Goal: Check status: Check status

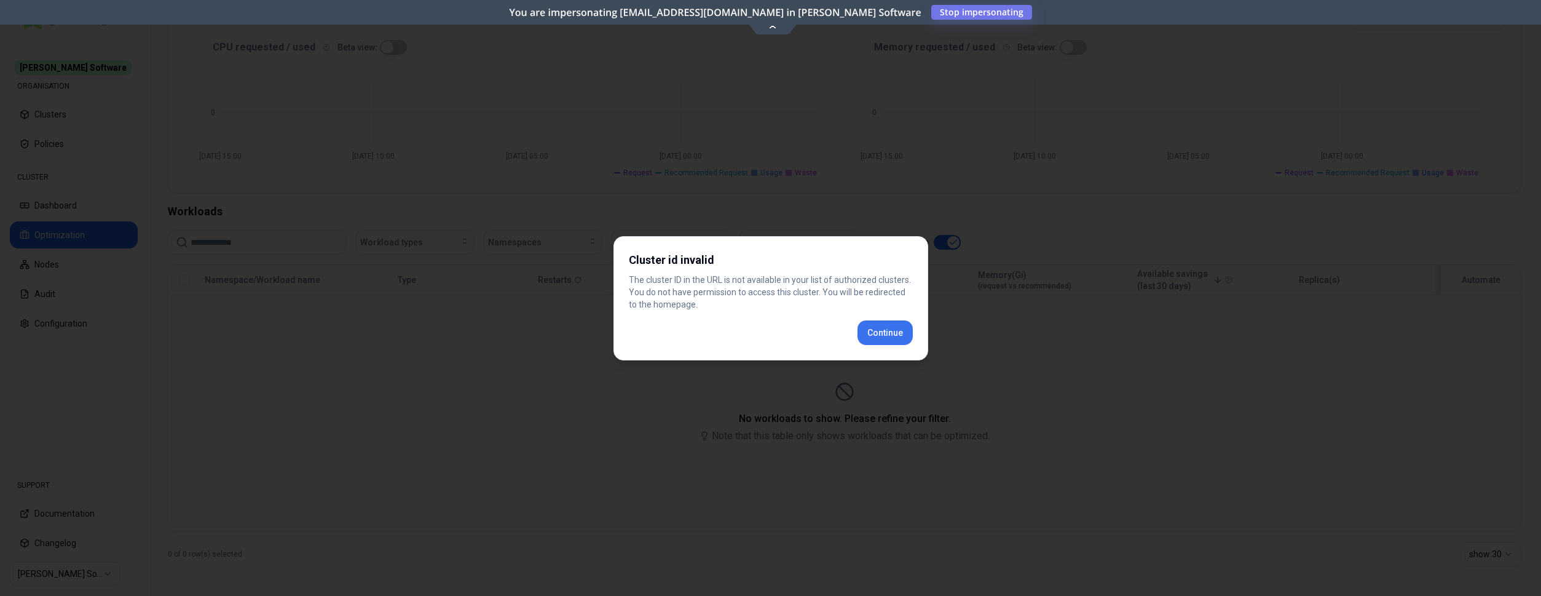
click at [886, 331] on div "Cluster id invalid The cluster ID in the URL is not available in your list of a…" at bounding box center [770, 298] width 315 height 124
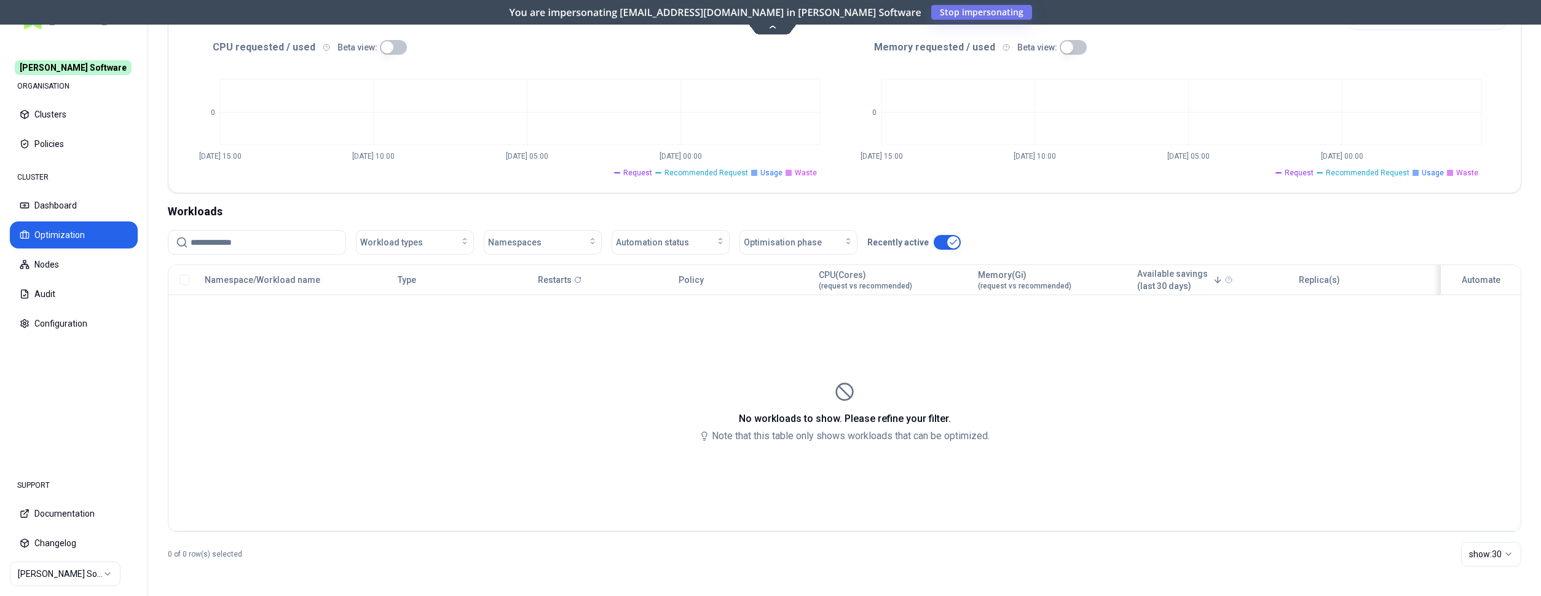
scroll to position [256, 0]
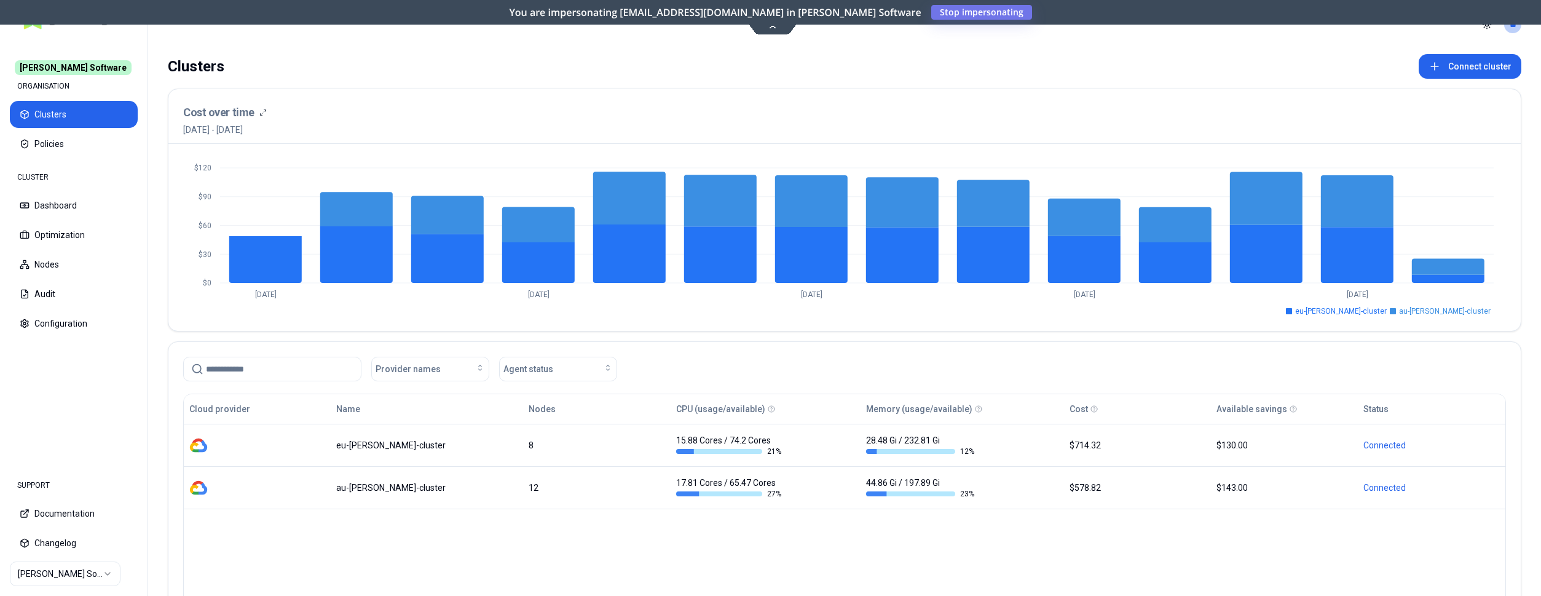
click at [106, 570] on html "[PERSON_NAME] Software ORGANISATION Clusters Policies CLUSTER Dashboard Optimiz…" at bounding box center [770, 298] width 1541 height 596
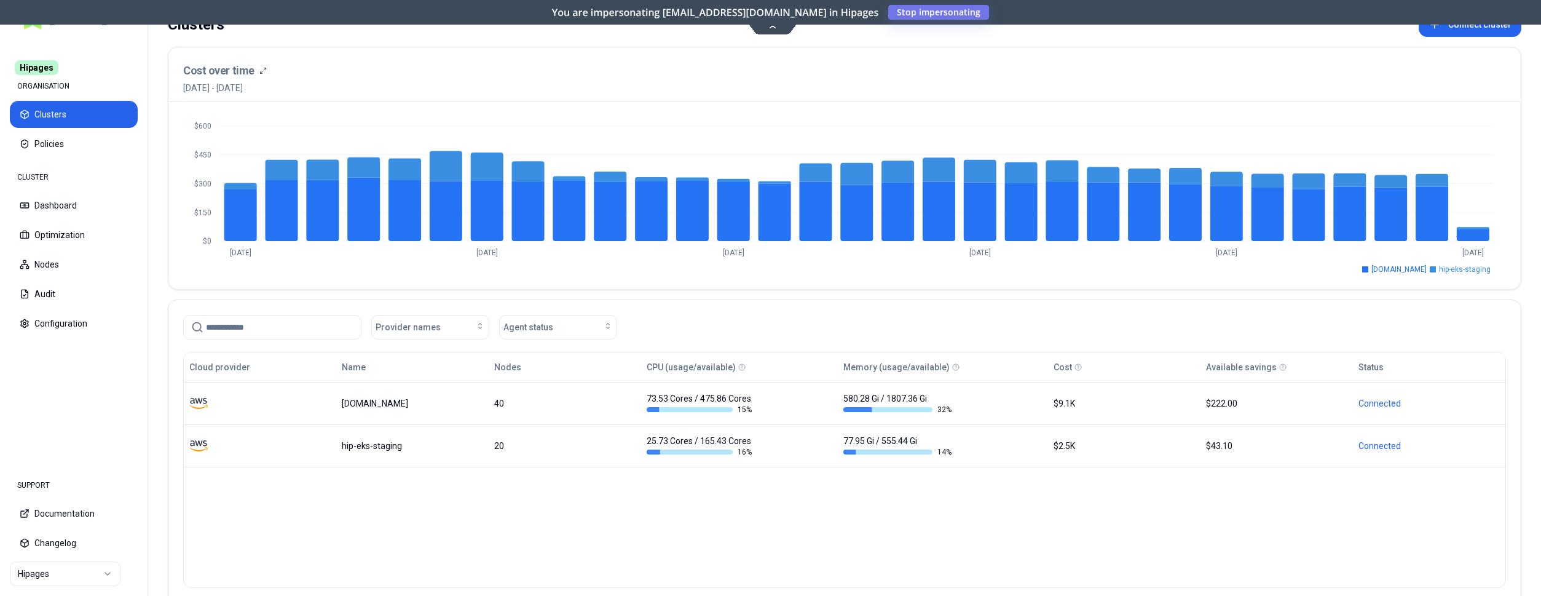
scroll to position [113, 0]
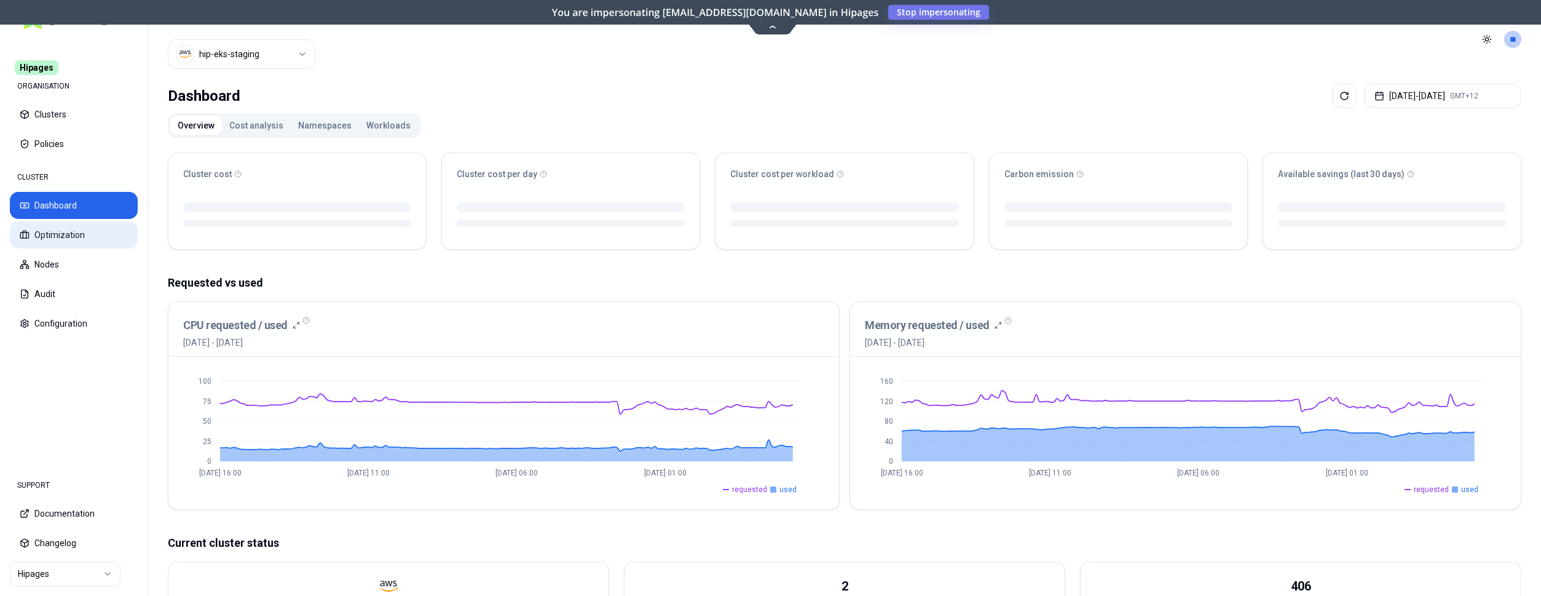
click at [77, 228] on button "Optimization" at bounding box center [74, 234] width 128 height 27
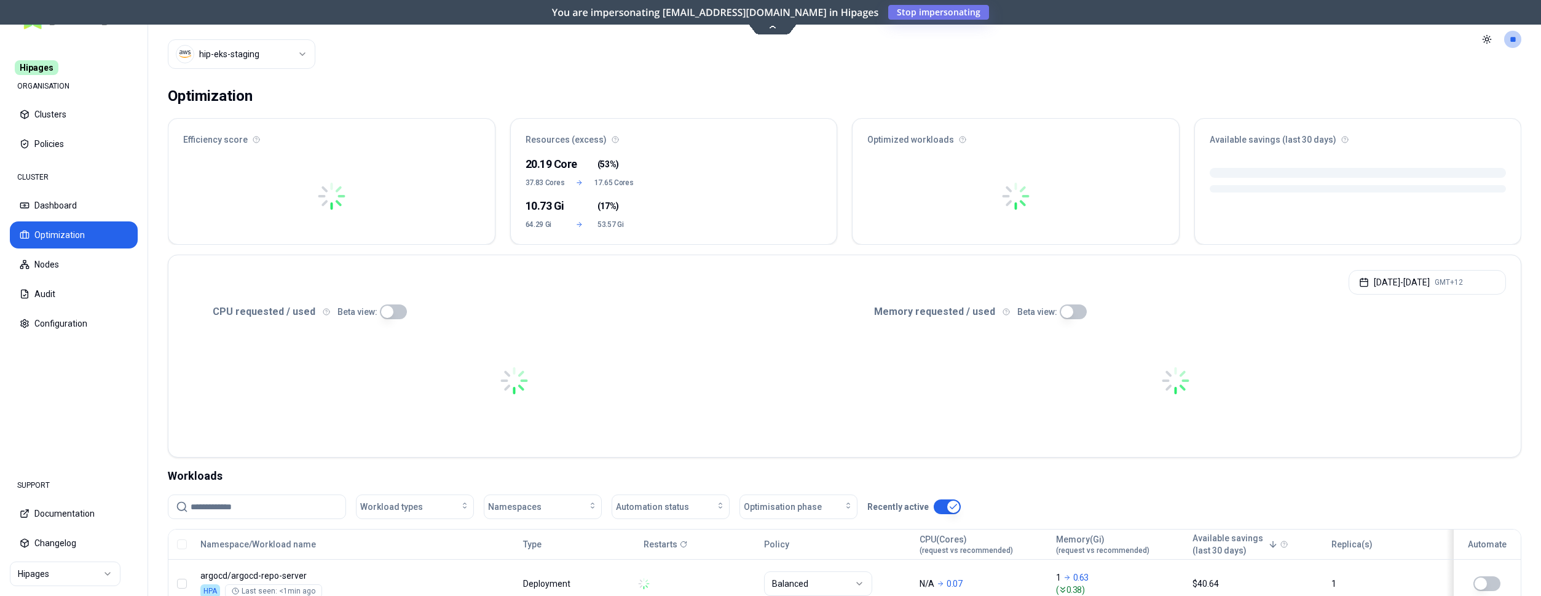
scroll to position [251, 0]
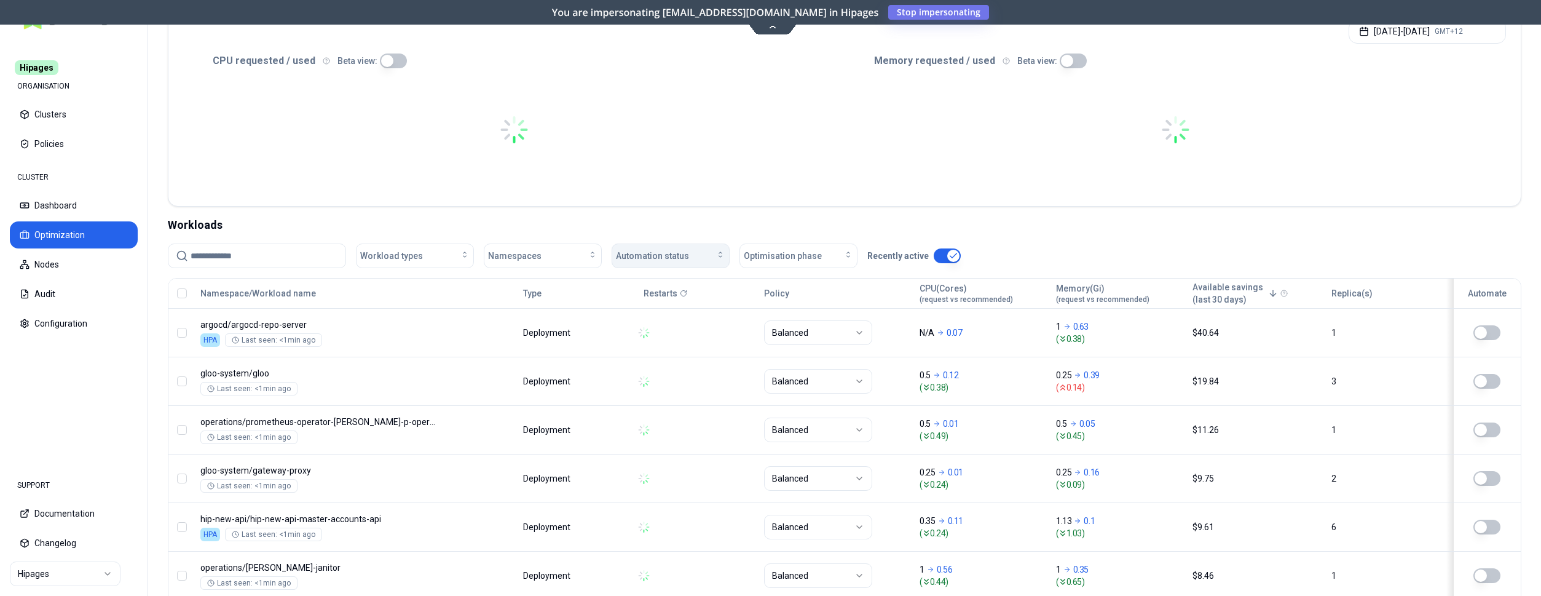
click at [700, 256] on div "Automation status" at bounding box center [670, 256] width 109 height 12
click at [668, 288] on div "on" at bounding box center [673, 284] width 117 height 20
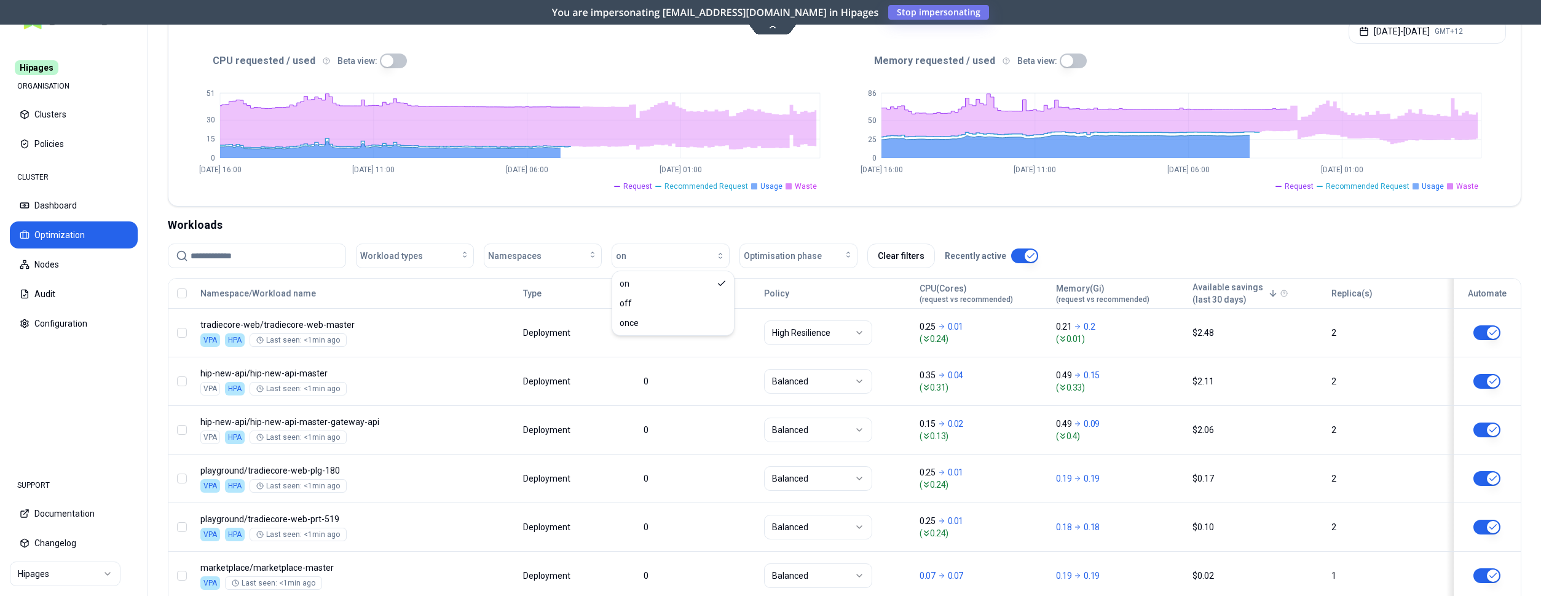
click at [780, 224] on div "Workloads" at bounding box center [844, 224] width 1353 height 17
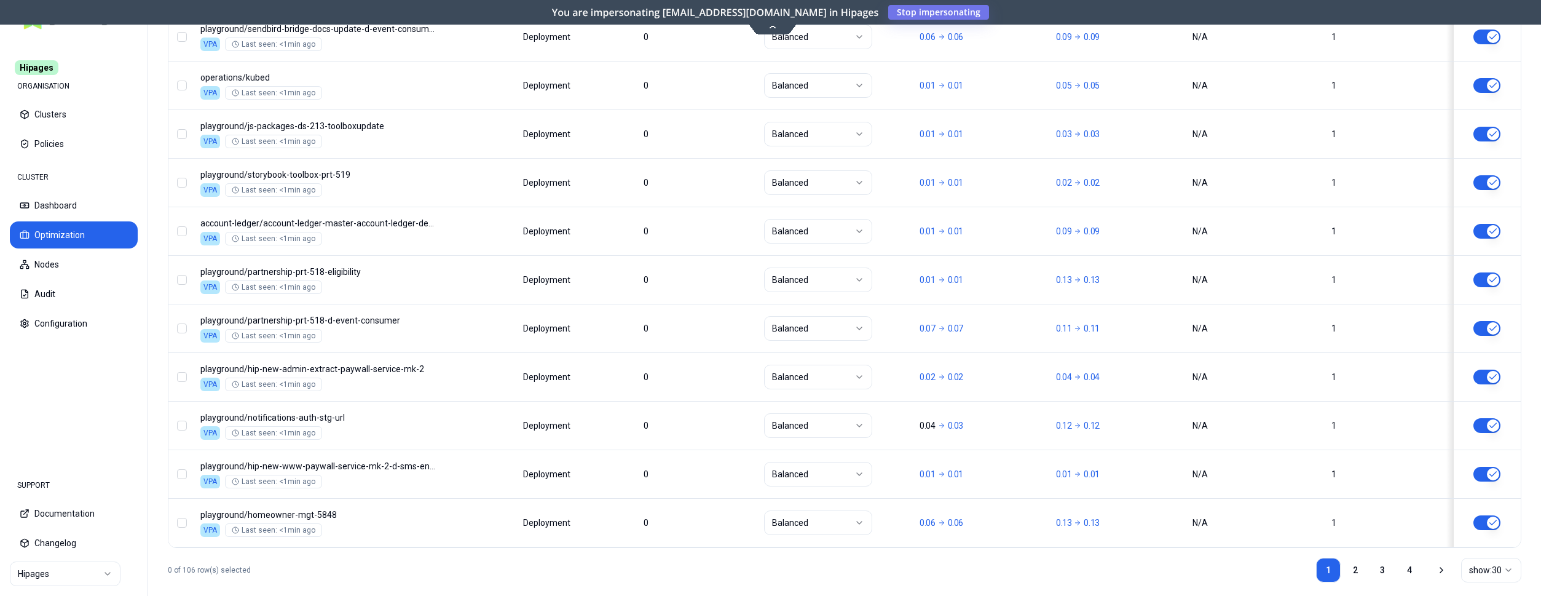
scroll to position [1485, 0]
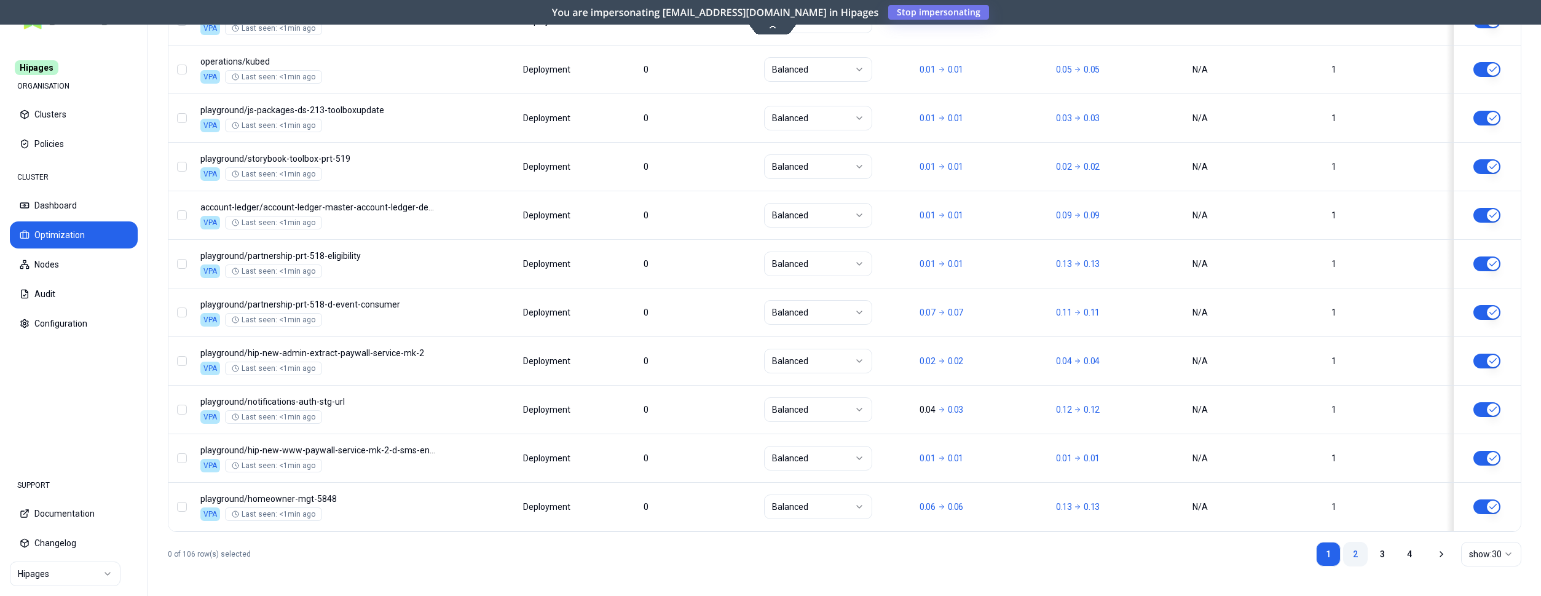
click at [1361, 553] on link "2" at bounding box center [1355, 553] width 25 height 25
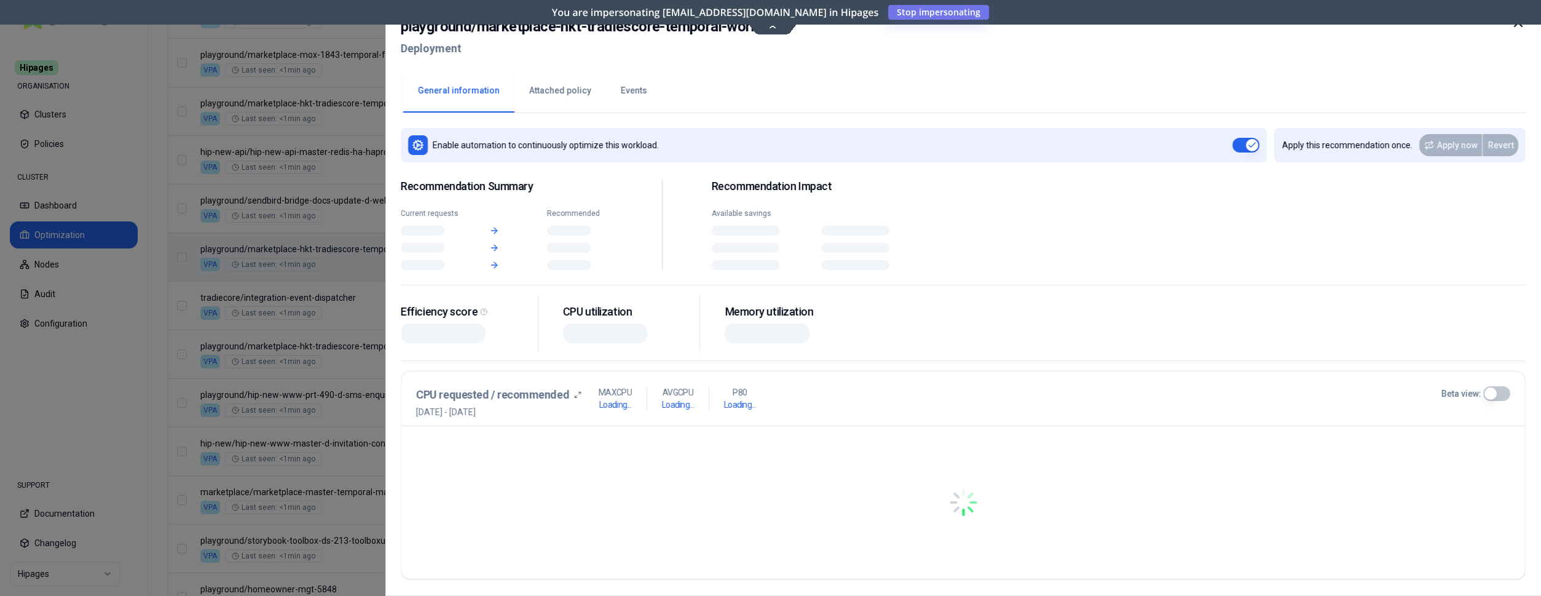
scroll to position [1200, 0]
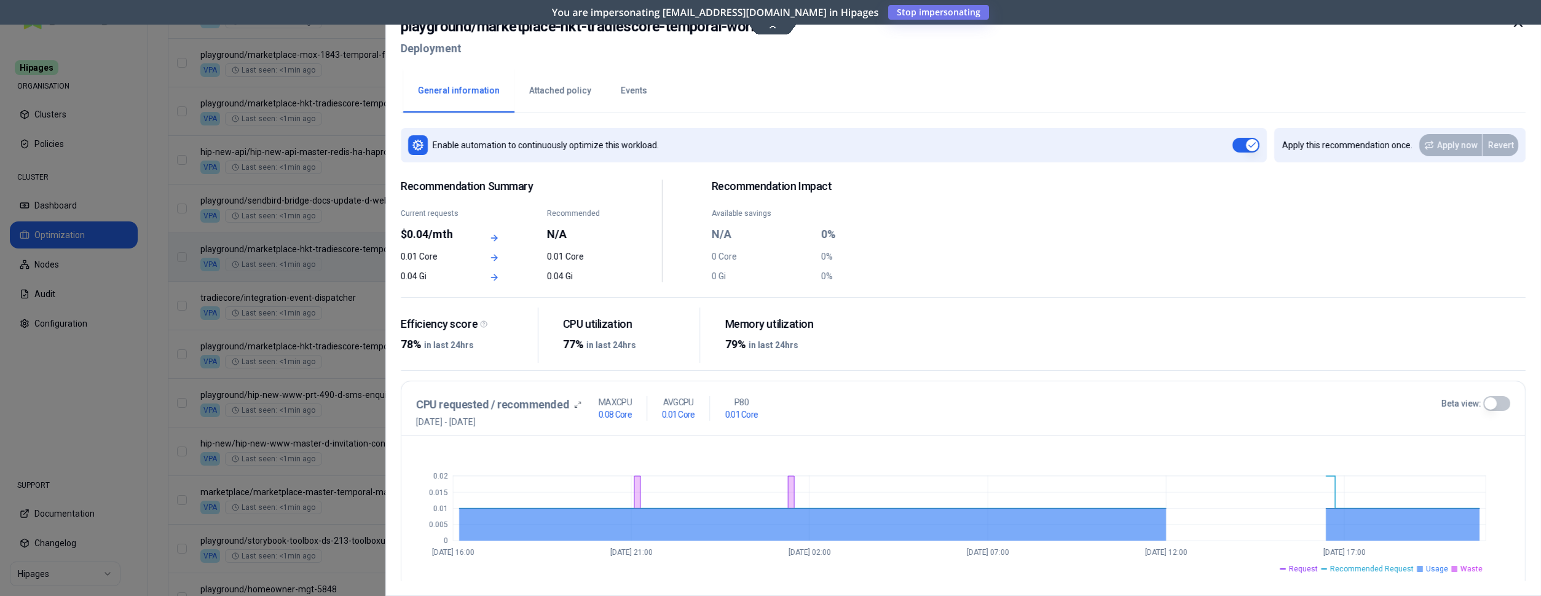
click at [239, 295] on div at bounding box center [770, 298] width 1541 height 596
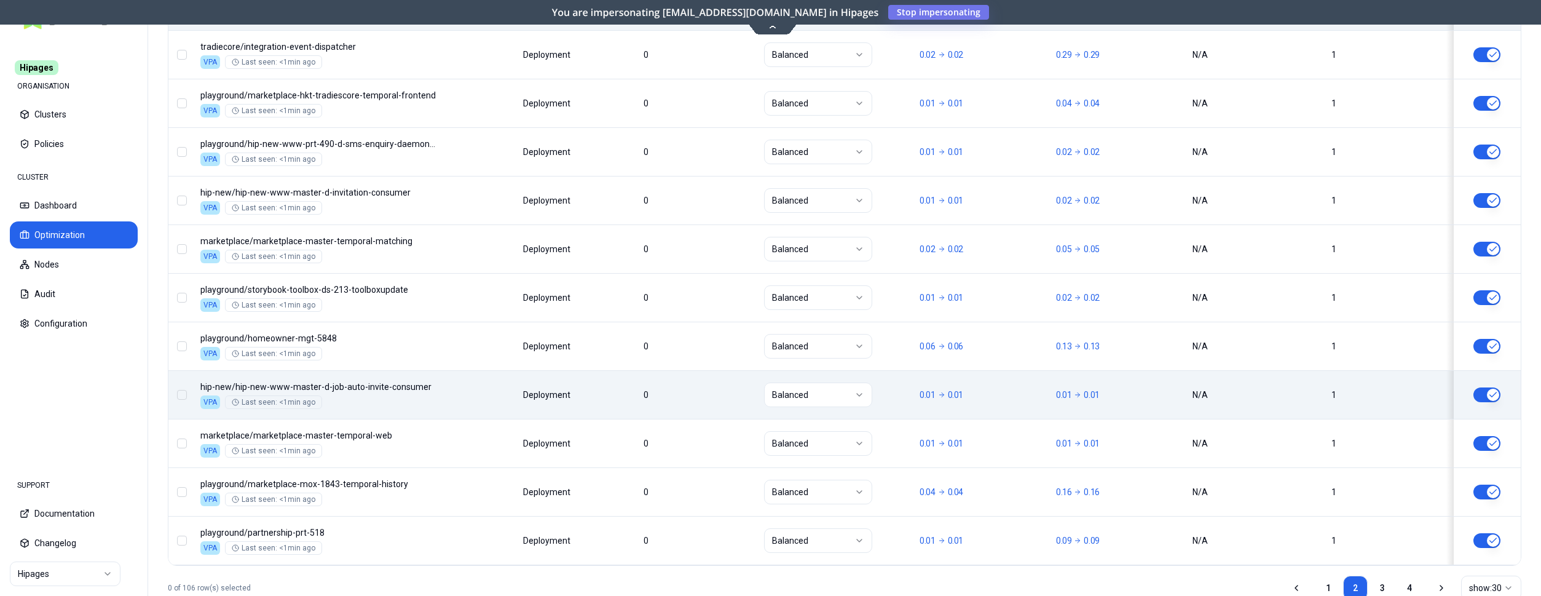
scroll to position [1485, 0]
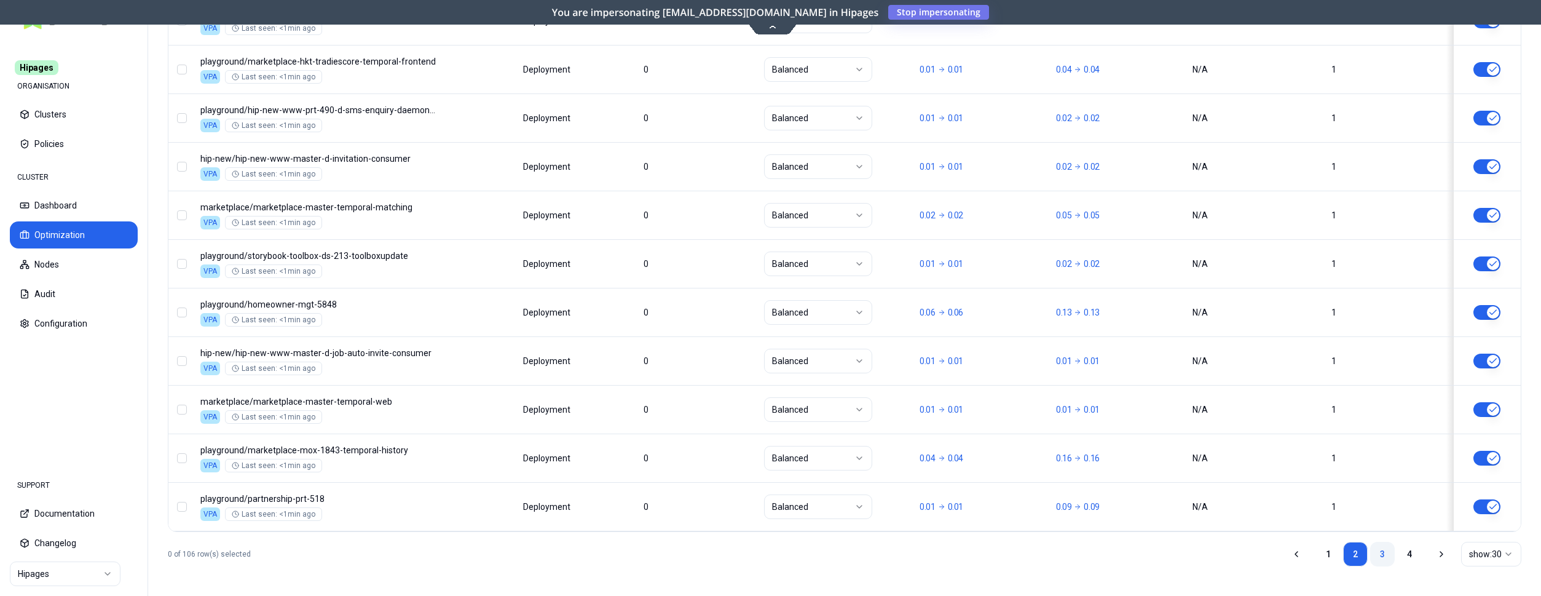
click at [1381, 548] on link "3" at bounding box center [1382, 553] width 25 height 25
click at [1416, 551] on link "4" at bounding box center [1409, 553] width 25 height 25
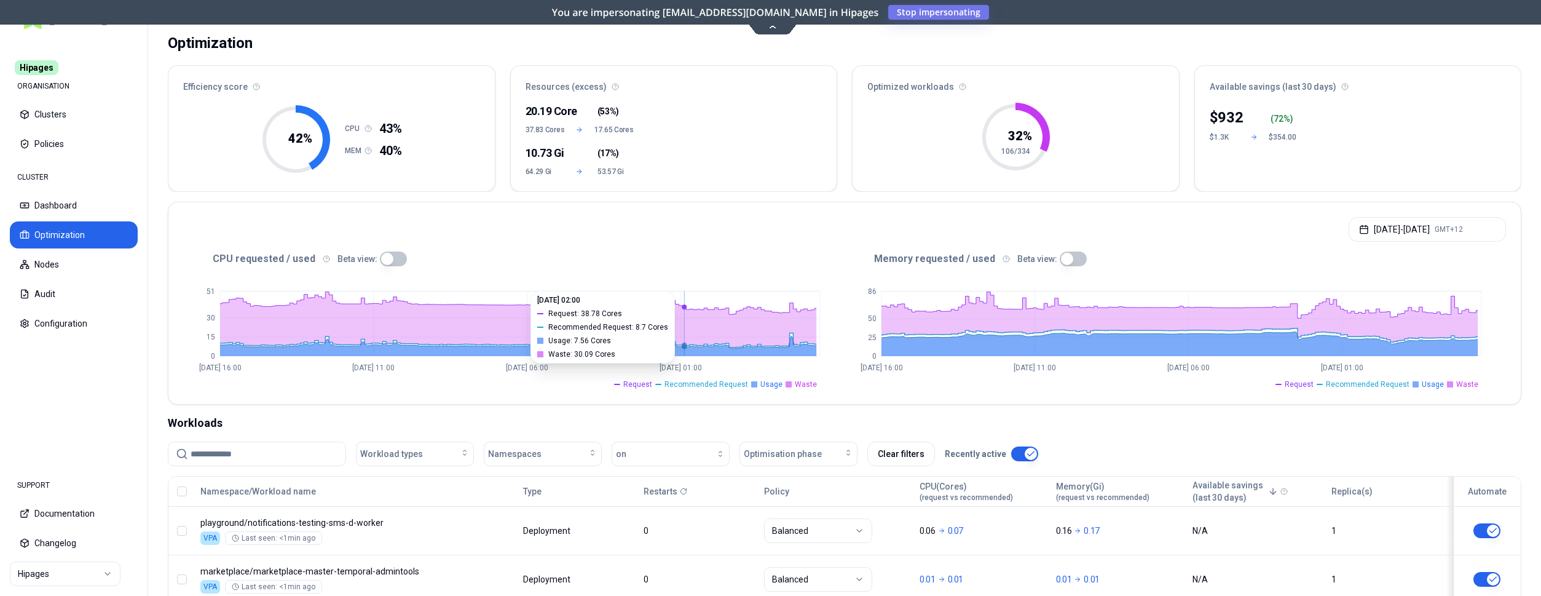
scroll to position [0, 0]
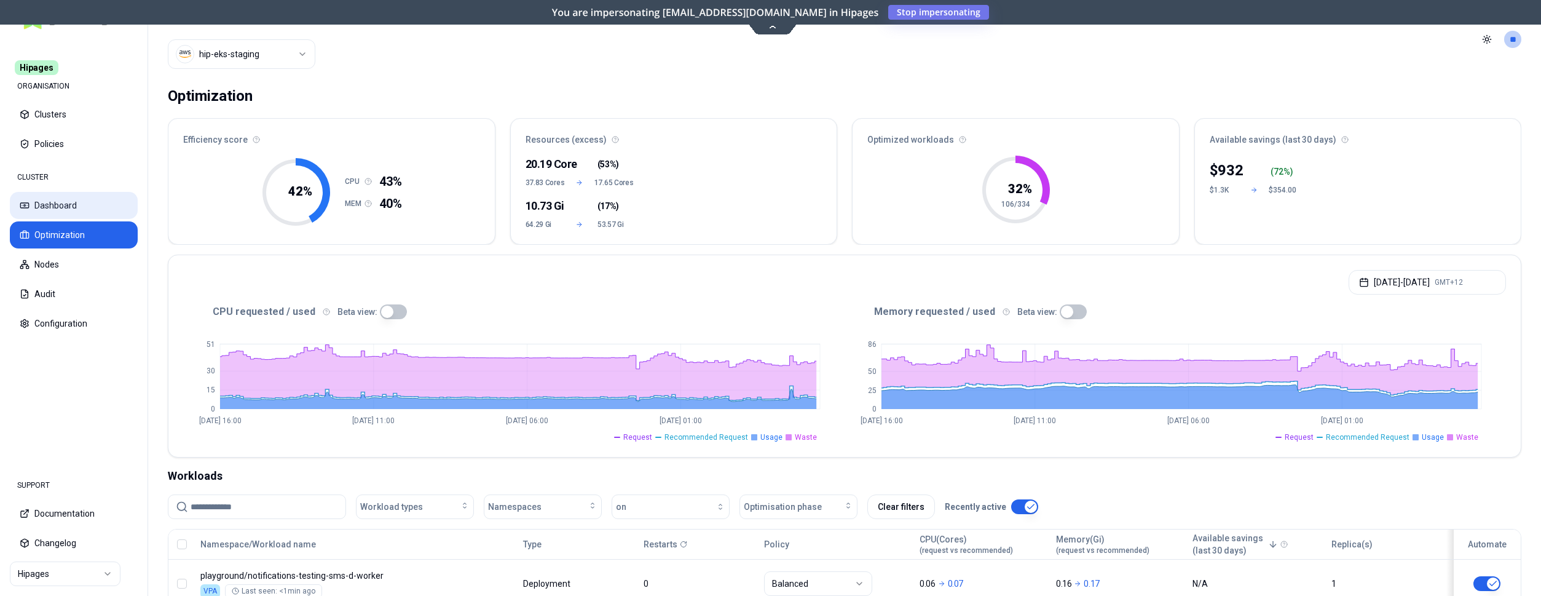
click at [57, 198] on button "Dashboard" at bounding box center [74, 205] width 128 height 27
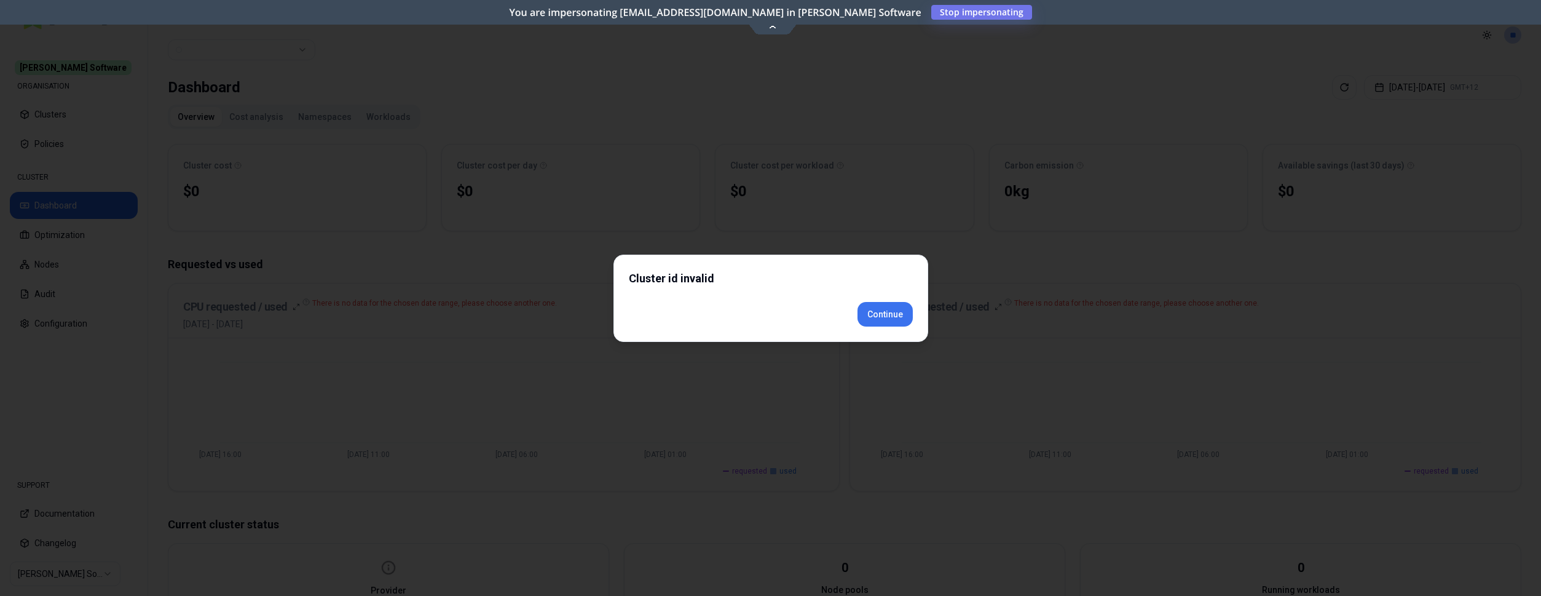
click at [910, 340] on div "Cluster id invalid Continue" at bounding box center [770, 297] width 315 height 87
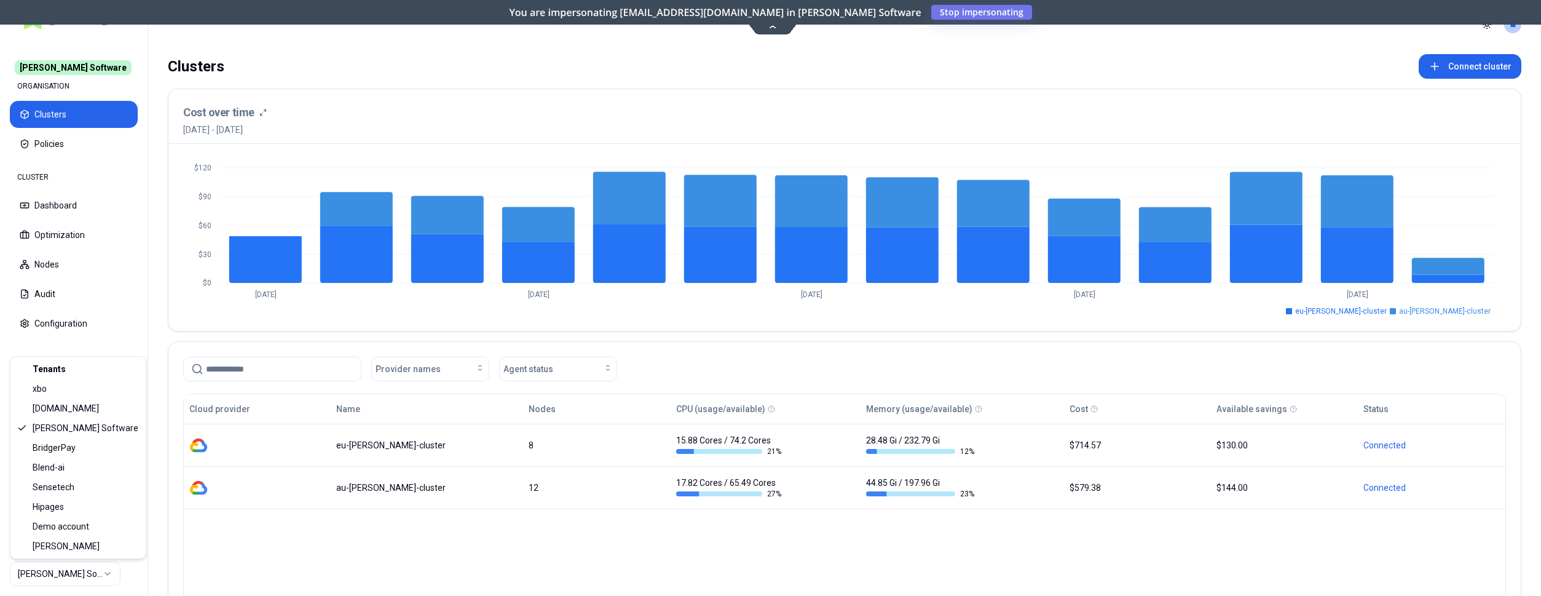
click at [82, 571] on html "Rex Software ORGANISATION Clusters Policies CLUSTER Dashboard Optimization Node…" at bounding box center [770, 298] width 1541 height 596
